Goal: Task Accomplishment & Management: Complete application form

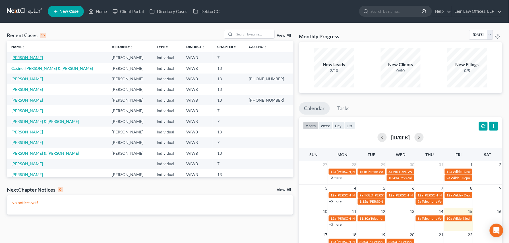
click at [28, 60] on link "[PERSON_NAME]" at bounding box center [27, 57] width 32 height 5
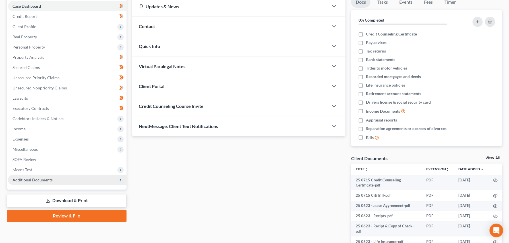
scroll to position [76, 0]
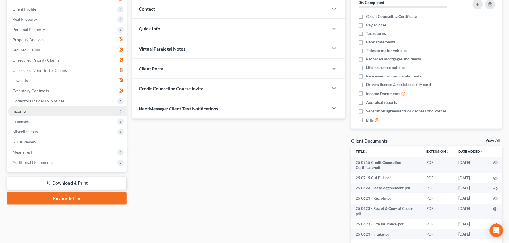
click at [18, 111] on span "Income" at bounding box center [19, 111] width 13 height 5
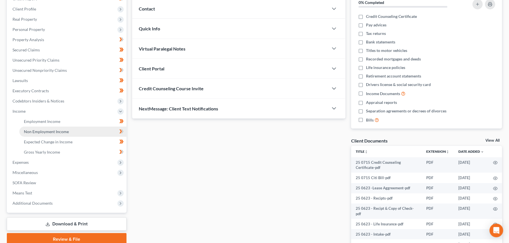
click at [40, 131] on span "Non Employment Income" at bounding box center [46, 131] width 45 height 5
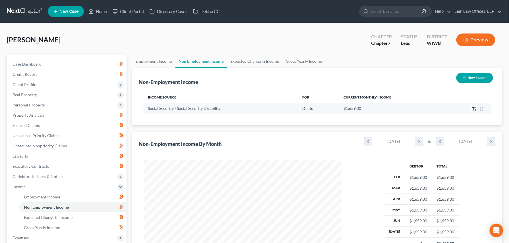
click at [474, 110] on icon "button" at bounding box center [474, 108] width 3 height 3
select select "4"
select select "0"
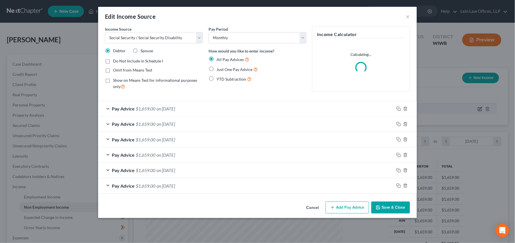
scroll to position [103, 212]
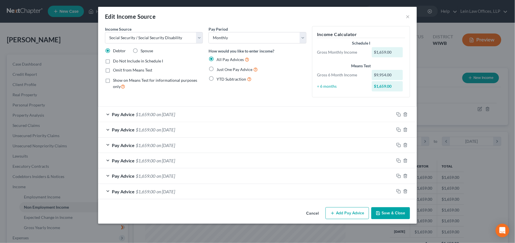
click at [338, 214] on button "Add Pay Advice" at bounding box center [347, 214] width 44 height 12
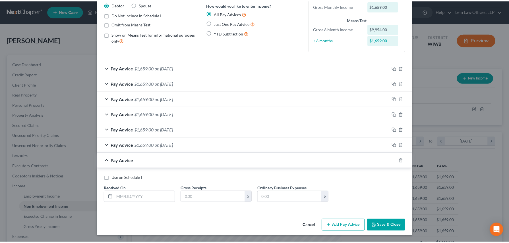
scroll to position [48, 0]
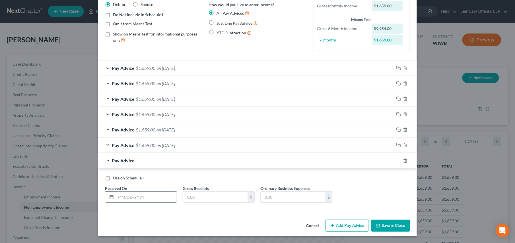
click at [139, 196] on input "text" at bounding box center [146, 197] width 61 height 11
type input "[DATE]"
click at [197, 196] on input "text" at bounding box center [215, 197] width 65 height 11
type input "1,659.00"
click at [377, 224] on polyline "button" at bounding box center [377, 224] width 1 height 1
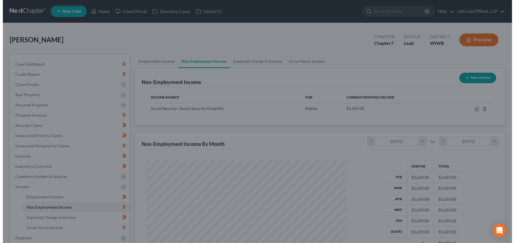
scroll to position [284342, 284235]
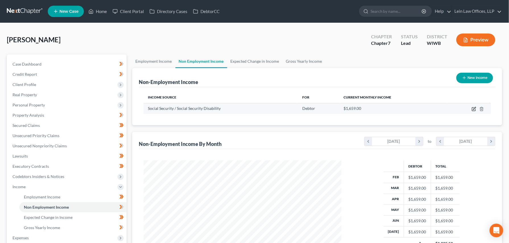
click at [474, 109] on icon "button" at bounding box center [474, 108] width 3 height 3
select select "4"
select select "0"
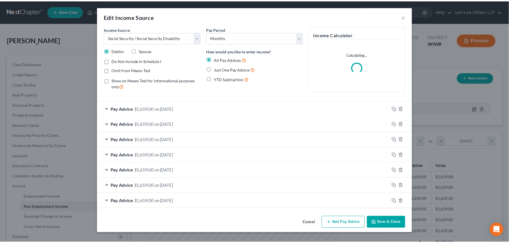
scroll to position [103, 212]
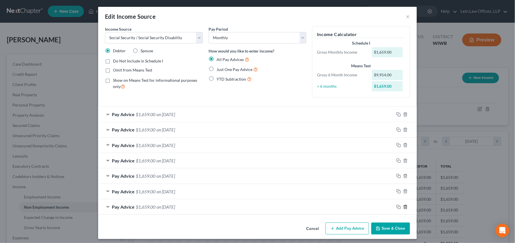
click at [403, 209] on icon "button" at bounding box center [405, 207] width 5 height 5
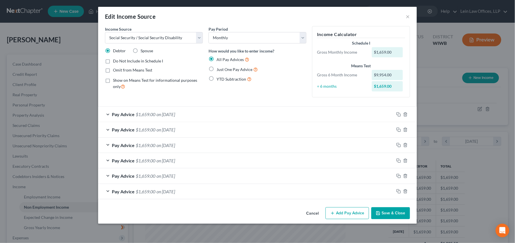
click at [379, 215] on polyline "button" at bounding box center [378, 214] width 2 height 1
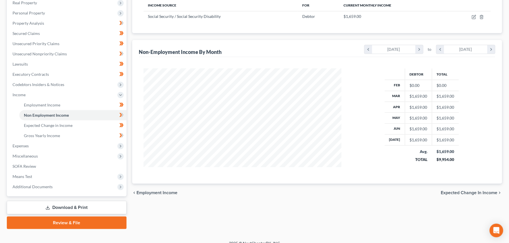
scroll to position [100, 0]
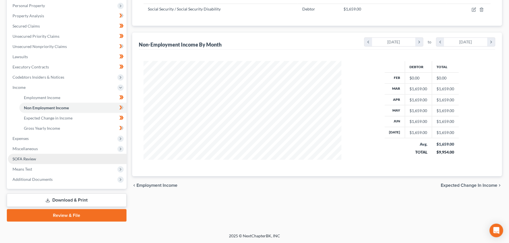
click at [28, 159] on span "SOFA Review" at bounding box center [25, 159] width 24 height 5
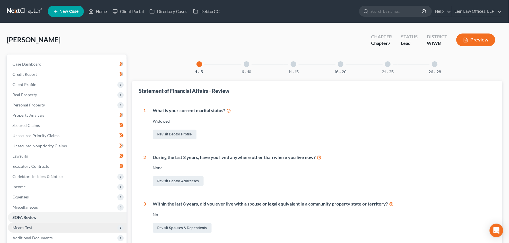
click at [25, 228] on span "Means Test" at bounding box center [23, 228] width 20 height 5
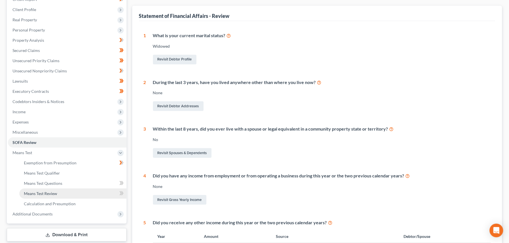
scroll to position [76, 0]
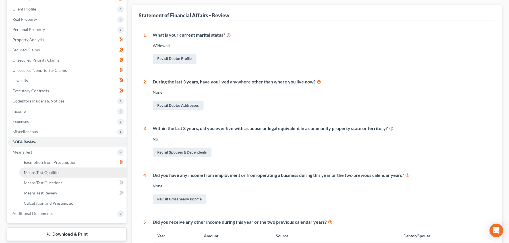
click at [43, 172] on span "Means Test Qualifier" at bounding box center [42, 172] width 36 height 5
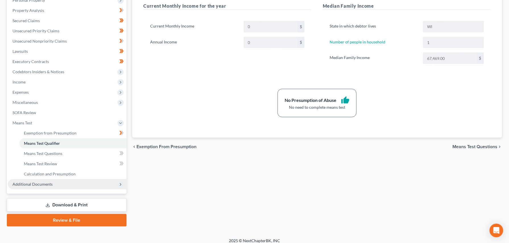
scroll to position [110, 0]
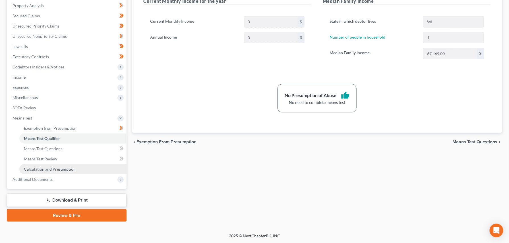
click at [46, 168] on span "Calculation and Presumption" at bounding box center [50, 169] width 52 height 5
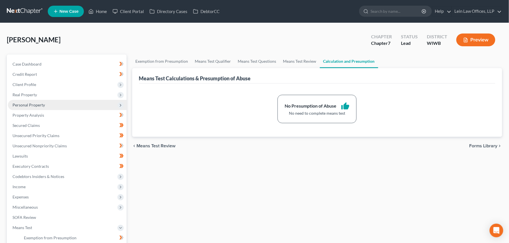
click at [26, 104] on span "Personal Property" at bounding box center [29, 105] width 32 height 5
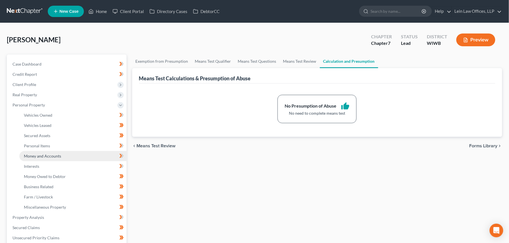
click at [39, 156] on span "Money and Accounts" at bounding box center [42, 156] width 37 height 5
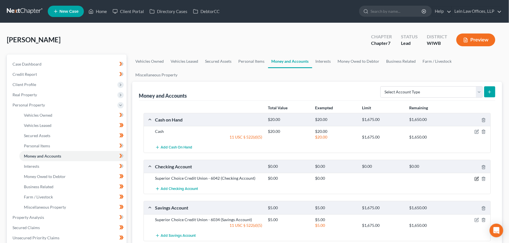
click at [477, 177] on icon "button" at bounding box center [477, 178] width 3 height 3
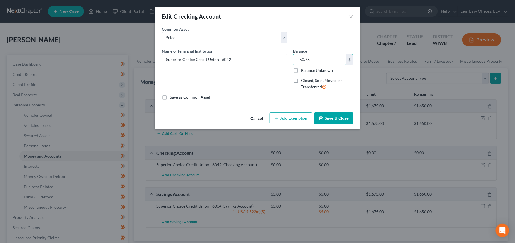
type input "250.78"
click at [289, 121] on button "Add Exemption" at bounding box center [291, 119] width 42 height 12
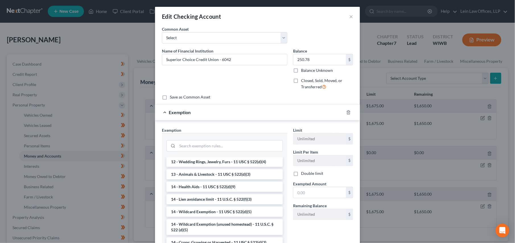
scroll to position [114, 0]
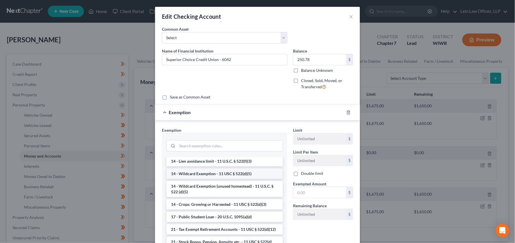
click at [204, 174] on li "14 - Wildcard Exemption - 11 USC § 522(d)(5)" at bounding box center [224, 174] width 116 height 10
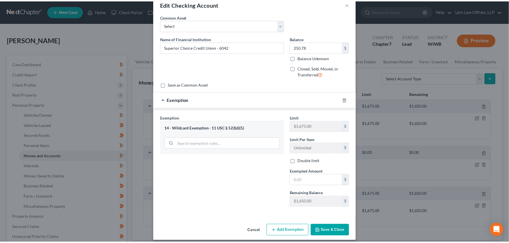
scroll to position [19, 0]
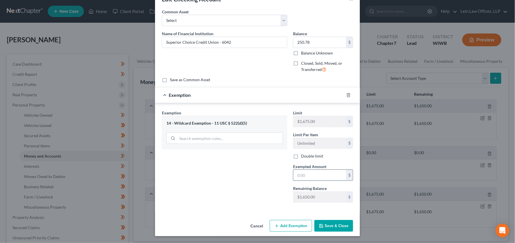
click at [304, 175] on input "text" at bounding box center [319, 175] width 53 height 11
type input "250.78"
click at [327, 225] on button "Save & Close" at bounding box center [333, 226] width 39 height 12
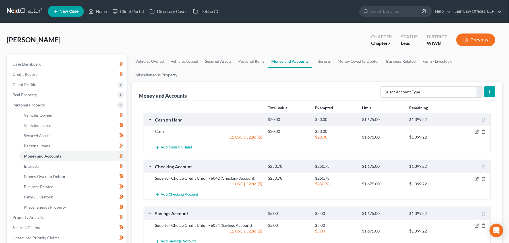
scroll to position [38, 0]
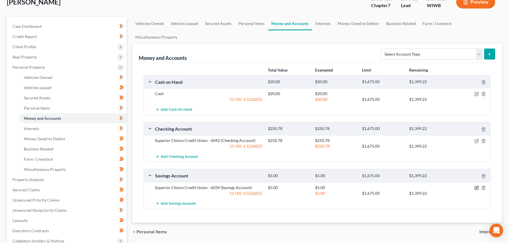
click at [477, 186] on icon "button" at bounding box center [477, 188] width 5 height 5
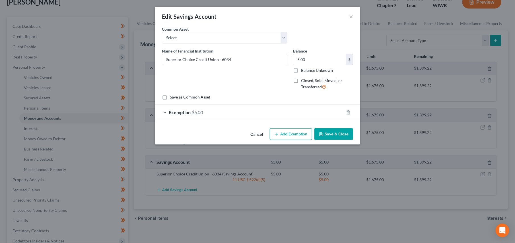
click at [252, 136] on button "Cancel" at bounding box center [257, 134] width 22 height 11
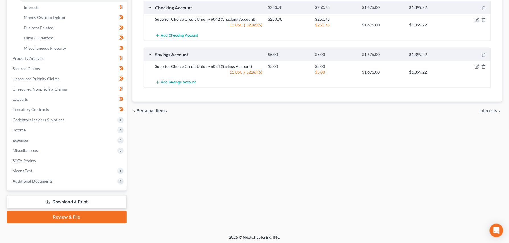
scroll to position [161, 0]
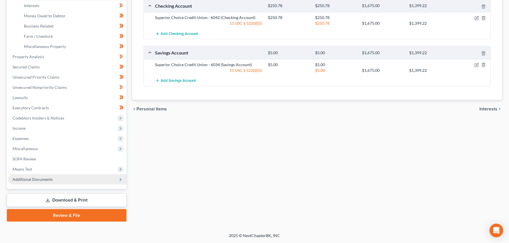
click at [36, 180] on span "Additional Documents" at bounding box center [33, 179] width 40 height 5
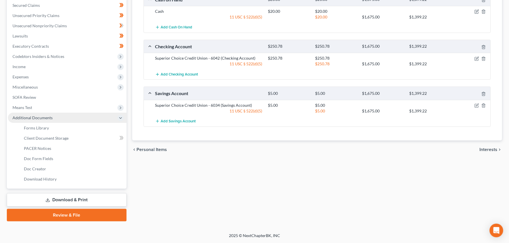
scroll to position [120, 0]
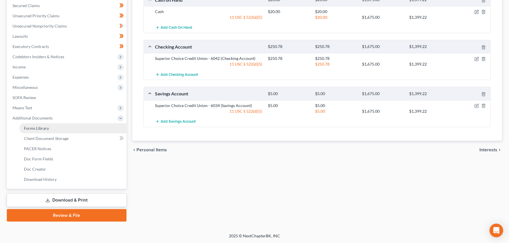
click at [42, 128] on span "Forms Library" at bounding box center [36, 128] width 25 height 5
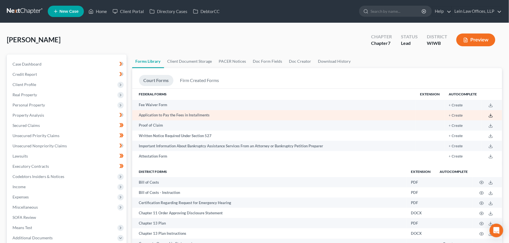
click at [490, 115] on icon at bounding box center [491, 115] width 5 height 5
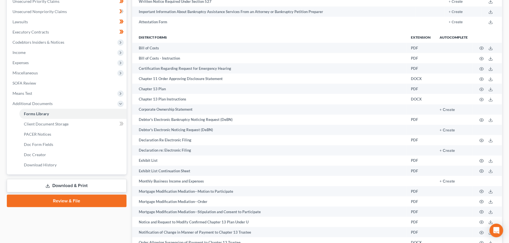
scroll to position [152, 0]
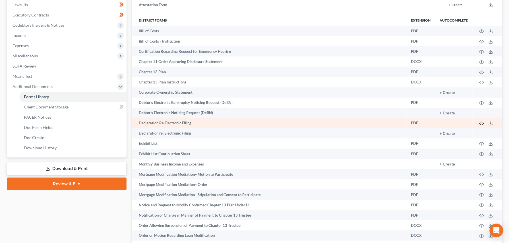
click at [480, 122] on icon "button" at bounding box center [482, 123] width 5 height 5
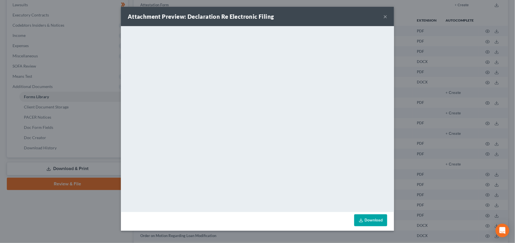
click at [365, 220] on link "Download" at bounding box center [370, 221] width 33 height 12
click at [384, 16] on button "×" at bounding box center [385, 16] width 4 height 7
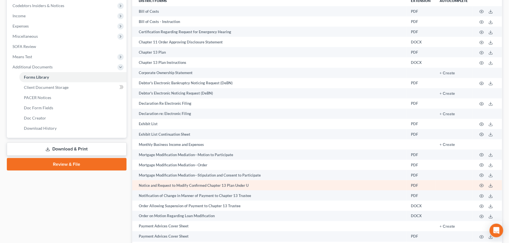
scroll to position [189, 0]
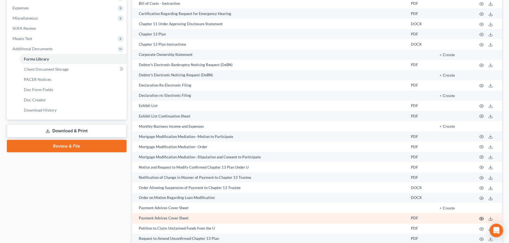
click at [482, 219] on circle "button" at bounding box center [481, 219] width 1 height 1
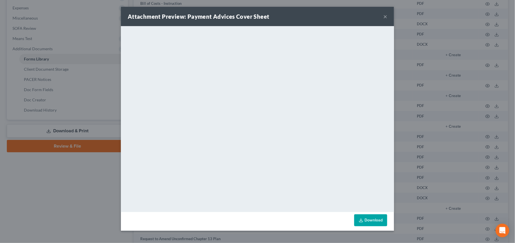
click at [373, 221] on link "Download" at bounding box center [370, 221] width 33 height 12
click at [384, 18] on button "×" at bounding box center [385, 16] width 4 height 7
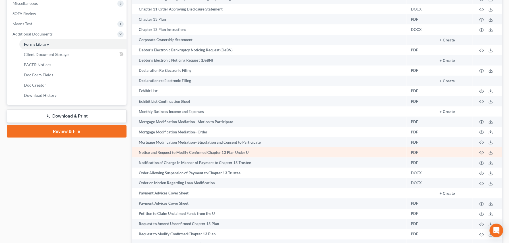
scroll to position [228, 0]
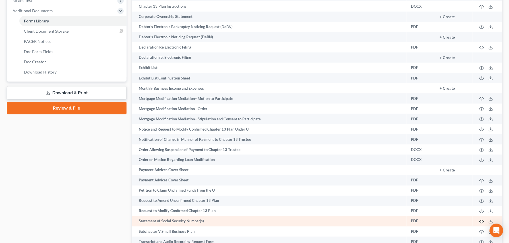
click at [483, 221] on icon "button" at bounding box center [482, 222] width 5 height 5
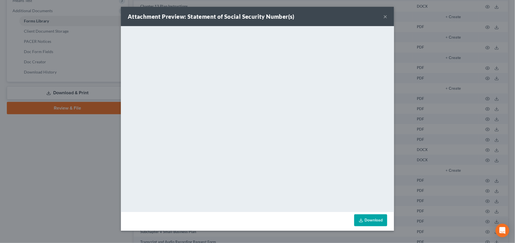
click at [372, 218] on link "Download" at bounding box center [370, 221] width 33 height 12
click at [382, 16] on div "Attachment Preview: Statement of Social Security Number(s) ×" at bounding box center [257, 16] width 273 height 19
click at [383, 14] on button "×" at bounding box center [385, 16] width 4 height 7
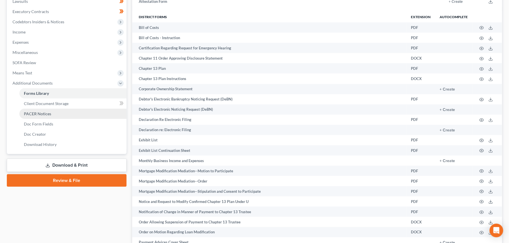
scroll to position [150, 0]
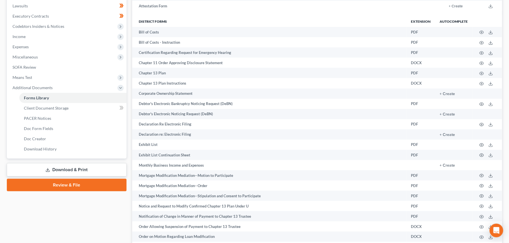
click at [63, 171] on link "Download & Print" at bounding box center [67, 170] width 120 height 13
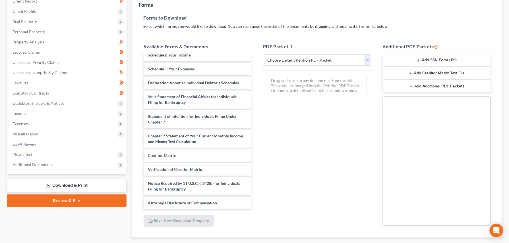
scroll to position [108, 0]
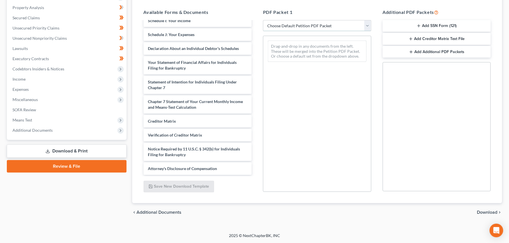
click at [369, 25] on select "Choose Default Petition PDF Packet Complete Bankruptcy Petition (all forms and …" at bounding box center [317, 25] width 108 height 11
select select "0"
click at [263, 20] on select "Choose Default Petition PDF Packet Complete Bankruptcy Petition (all forms and …" at bounding box center [317, 25] width 108 height 11
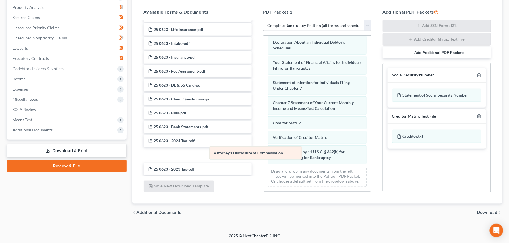
scroll to position [82, 0]
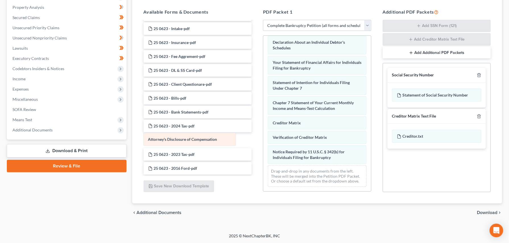
drag, startPoint x: 302, startPoint y: 152, endPoint x: 177, endPoint y: 139, distance: 125.6
click at [263, 139] on div "Attorney's Disclosure of Compensation Voluntary Petition for Individuals Filing…" at bounding box center [317, 27] width 108 height 328
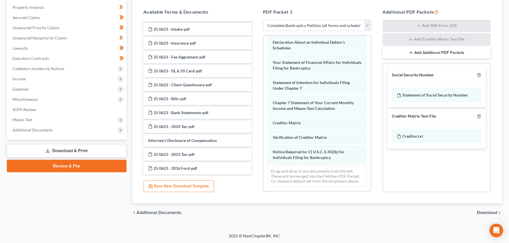
click at [486, 213] on span "Download" at bounding box center [487, 213] width 20 height 5
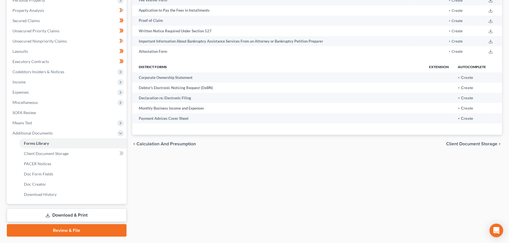
scroll to position [108, 0]
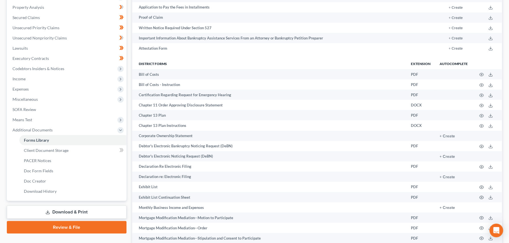
click at [60, 213] on link "Download & Print" at bounding box center [67, 212] width 120 height 13
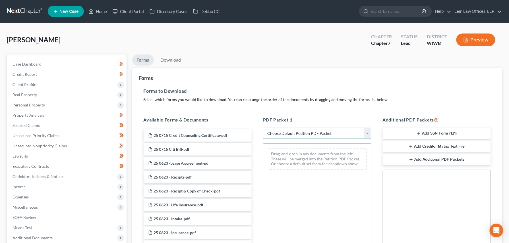
click at [367, 134] on select "Choose Default Petition PDF Packet Complete Bankruptcy Petition (all forms and …" at bounding box center [317, 133] width 108 height 11
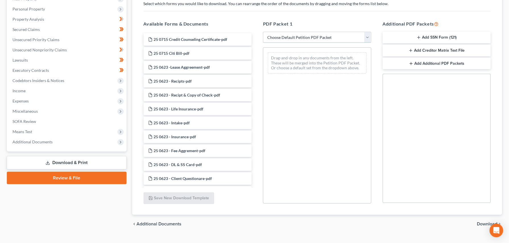
scroll to position [108, 0]
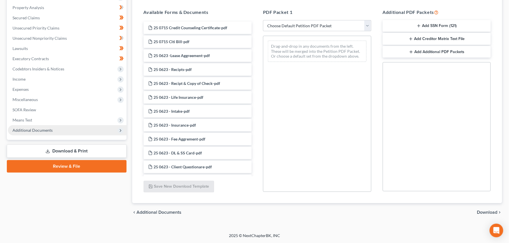
click at [34, 128] on span "Additional Documents" at bounding box center [33, 130] width 40 height 5
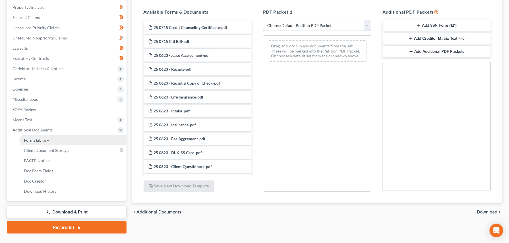
click at [40, 139] on span "Forms Library" at bounding box center [36, 140] width 25 height 5
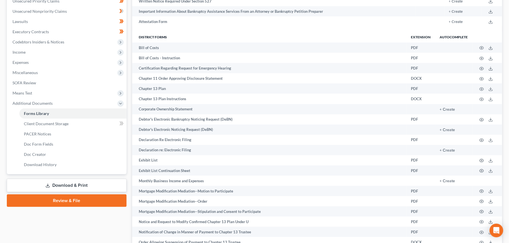
scroll to position [196, 0]
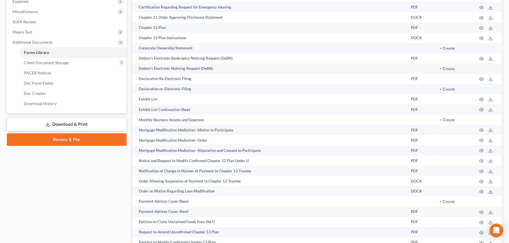
click at [90, 127] on link "Download & Print" at bounding box center [67, 124] width 120 height 13
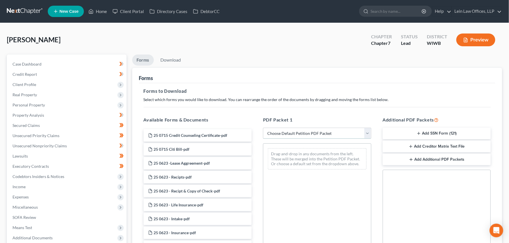
click at [368, 133] on select "Choose Default Petition PDF Packet Complete Bankruptcy Petition (all forms and …" at bounding box center [317, 133] width 108 height 11
select select "0"
click at [263, 128] on select "Choose Default Petition PDF Packet Complete Bankruptcy Petition (all forms and …" at bounding box center [317, 133] width 108 height 11
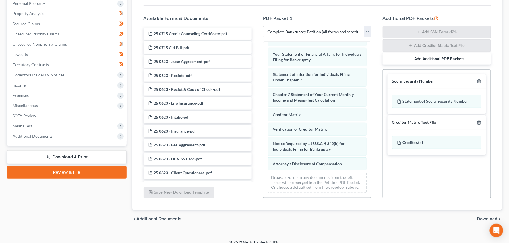
scroll to position [109, 0]
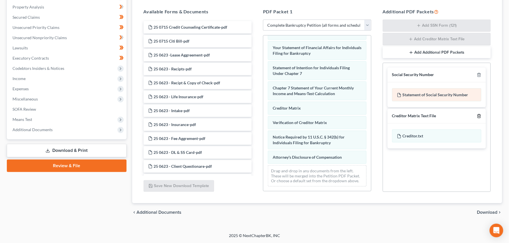
drag, startPoint x: 478, startPoint y: 116, endPoint x: 478, endPoint y: 94, distance: 22.5
click at [478, 113] on div "Creditor Matrix Text File" at bounding box center [437, 116] width 99 height 15
click at [480, 77] on icon "button" at bounding box center [479, 75] width 5 height 5
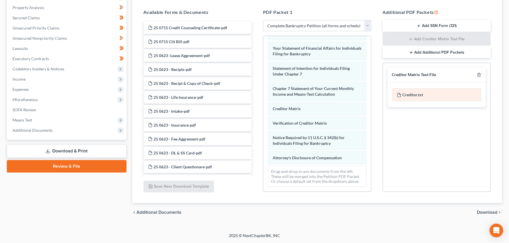
scroll to position [108, 0]
click at [479, 75] on line "button" at bounding box center [479, 75] width 0 height 1
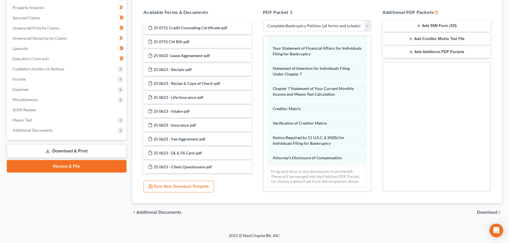
click at [478, 214] on span "Download" at bounding box center [487, 212] width 20 height 5
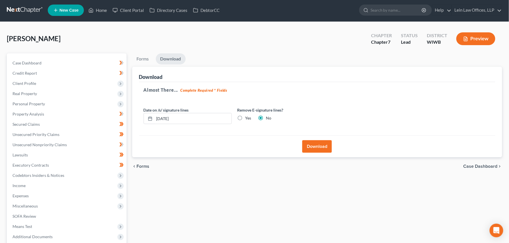
scroll to position [0, 0]
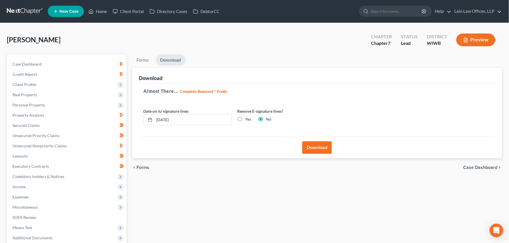
click at [245, 117] on label "Yes" at bounding box center [248, 120] width 6 height 6
click at [248, 117] on input "Yes" at bounding box center [250, 119] width 4 height 4
radio input "true"
click at [266, 119] on label "No" at bounding box center [268, 120] width 5 height 6
click at [269, 119] on input "No" at bounding box center [271, 119] width 4 height 4
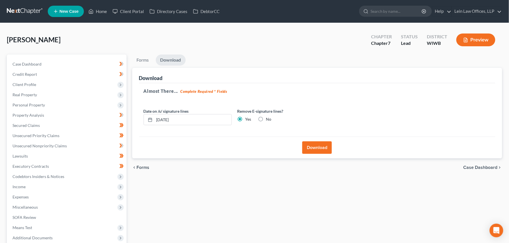
radio input "true"
radio input "false"
click at [316, 147] on button "Download" at bounding box center [317, 148] width 30 height 13
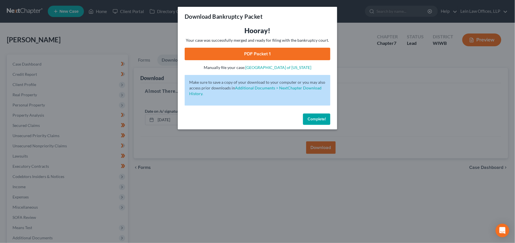
click at [225, 50] on link "PDF Packet 1" at bounding box center [258, 54] width 146 height 13
drag, startPoint x: 309, startPoint y: 118, endPoint x: 280, endPoint y: 138, distance: 34.7
click at [309, 118] on span "Complete!" at bounding box center [316, 119] width 18 height 5
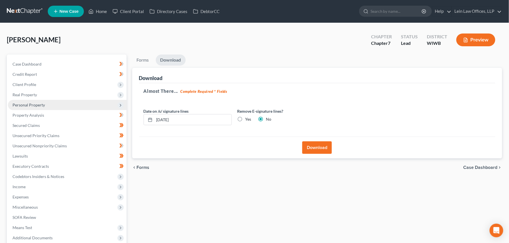
click at [22, 105] on span "Personal Property" at bounding box center [29, 105] width 32 height 5
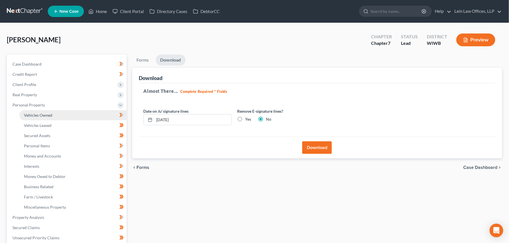
click at [29, 114] on span "Vehicles Owned" at bounding box center [38, 115] width 28 height 5
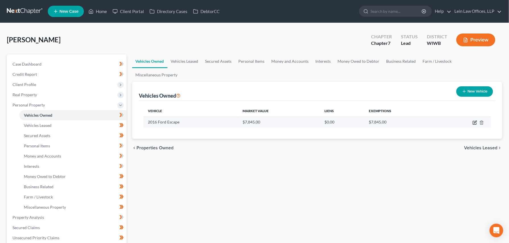
click at [474, 121] on icon "button" at bounding box center [475, 123] width 5 height 5
select select "1"
select select "10"
select select "2"
select select "0"
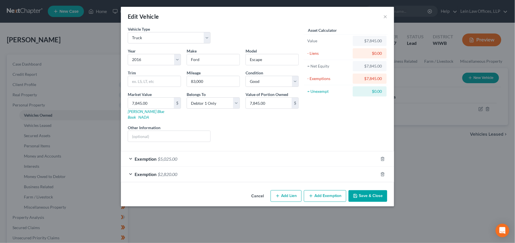
click at [362, 191] on button "Save & Close" at bounding box center [367, 197] width 39 height 12
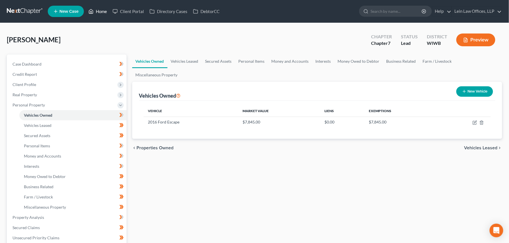
click at [97, 12] on link "Home" at bounding box center [98, 11] width 24 height 10
